Goal: Check status: Check status

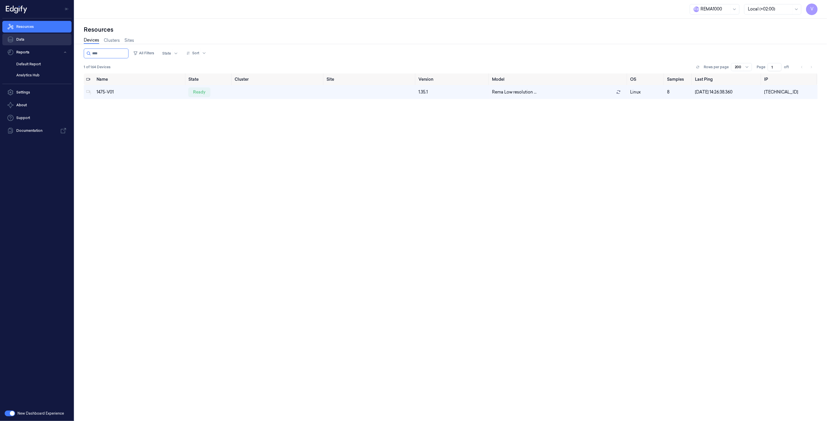
drag, startPoint x: 108, startPoint y: 53, endPoint x: 57, endPoint y: 42, distance: 51.9
click at [57, 42] on div "V Resources Data Reports Default Report Analytics Hub Settings About Support Do…" at bounding box center [413, 210] width 827 height 421
click at [198, 88] on div "disconnected" at bounding box center [206, 91] width 36 height 9
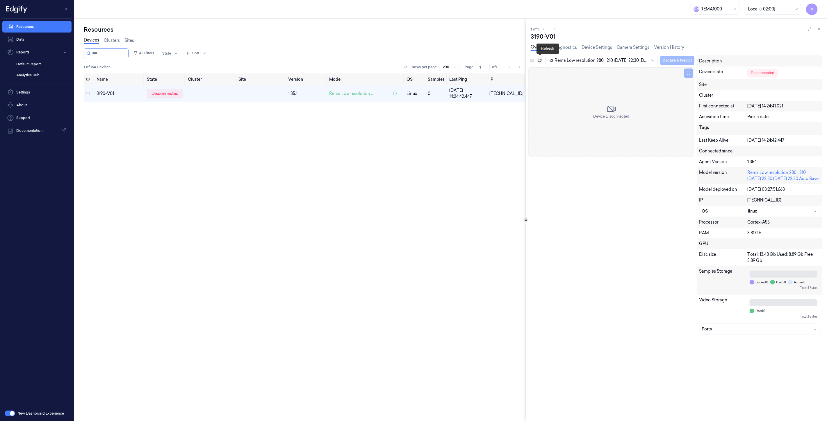
click at [540, 59] on icon at bounding box center [540, 60] width 4 height 4
click at [820, 29] on icon at bounding box center [818, 29] width 4 height 4
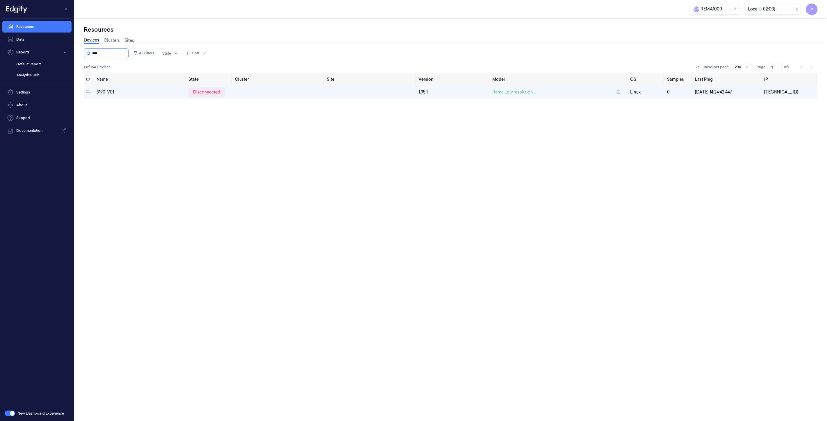
click at [119, 54] on input "string" at bounding box center [109, 53] width 35 height 9
type input "****"
click at [197, 88] on div "ready" at bounding box center [199, 91] width 22 height 9
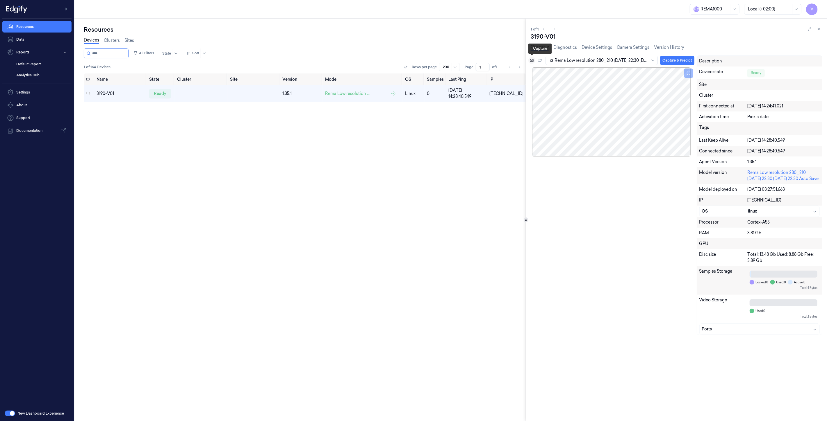
click at [534, 61] on button at bounding box center [531, 60] width 7 height 7
click at [819, 28] on icon at bounding box center [818, 29] width 4 height 4
